Goal: Task Accomplishment & Management: Manage account settings

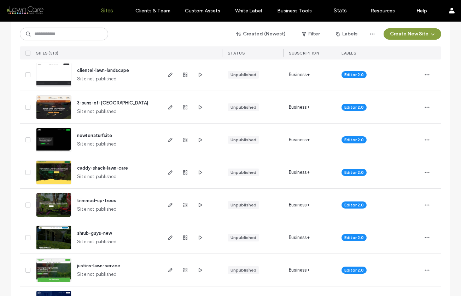
scroll to position [180, 0]
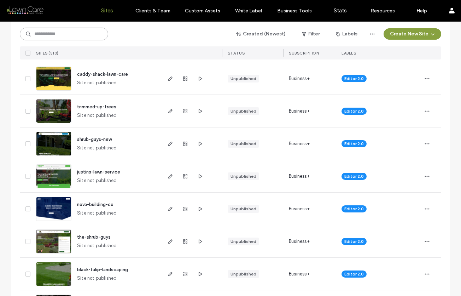
click at [71, 36] on input at bounding box center [64, 34] width 88 height 13
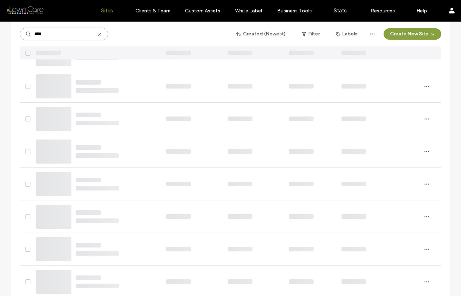
scroll to position [172, 0]
type input "*"
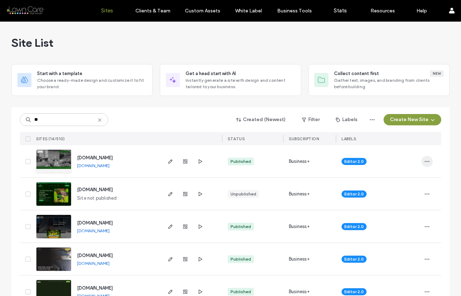
type input "**"
click at [424, 162] on icon "button" at bounding box center [427, 161] width 6 height 6
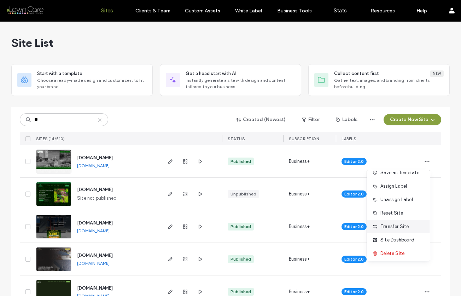
scroll to position [23, 0]
click at [393, 234] on span "Site Dashboard" at bounding box center [398, 237] width 34 height 7
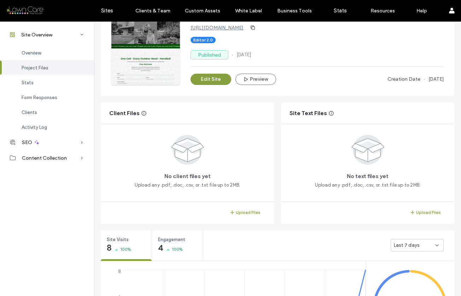
scroll to position [168, 0]
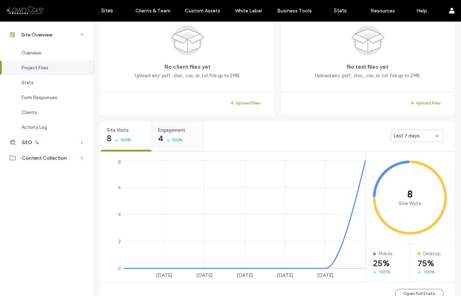
click at [166, 140] on icon at bounding box center [168, 140] width 4 height 2
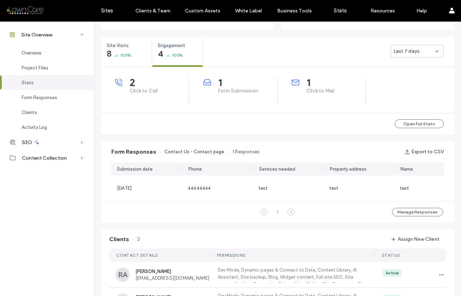
scroll to position [243, 0]
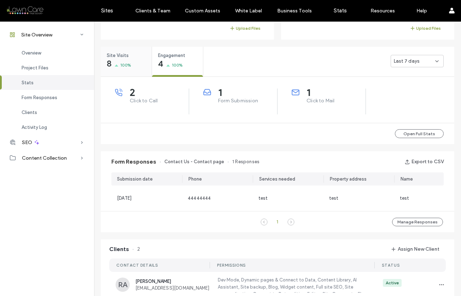
click at [122, 65] on span "100%" at bounding box center [125, 65] width 11 height 7
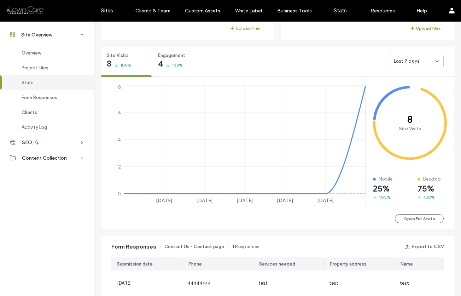
scroll to position [0, 0]
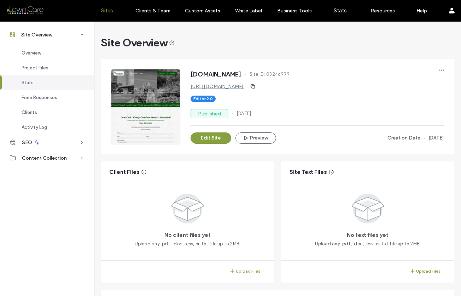
click at [111, 11] on label "Sites" at bounding box center [107, 10] width 12 height 6
